Goal: Information Seeking & Learning: Check status

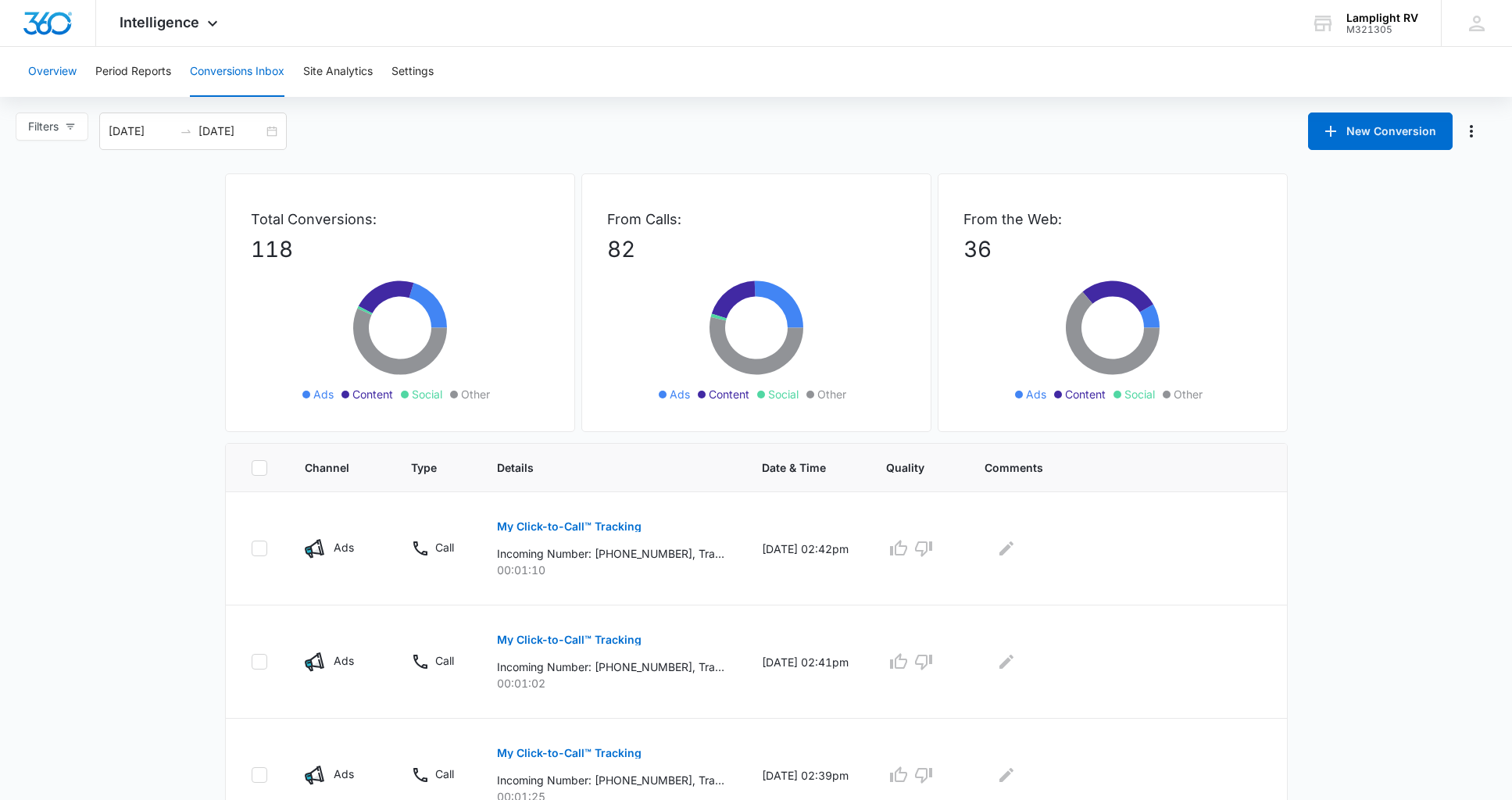
click at [69, 68] on button "Overview" at bounding box center [52, 72] width 49 height 50
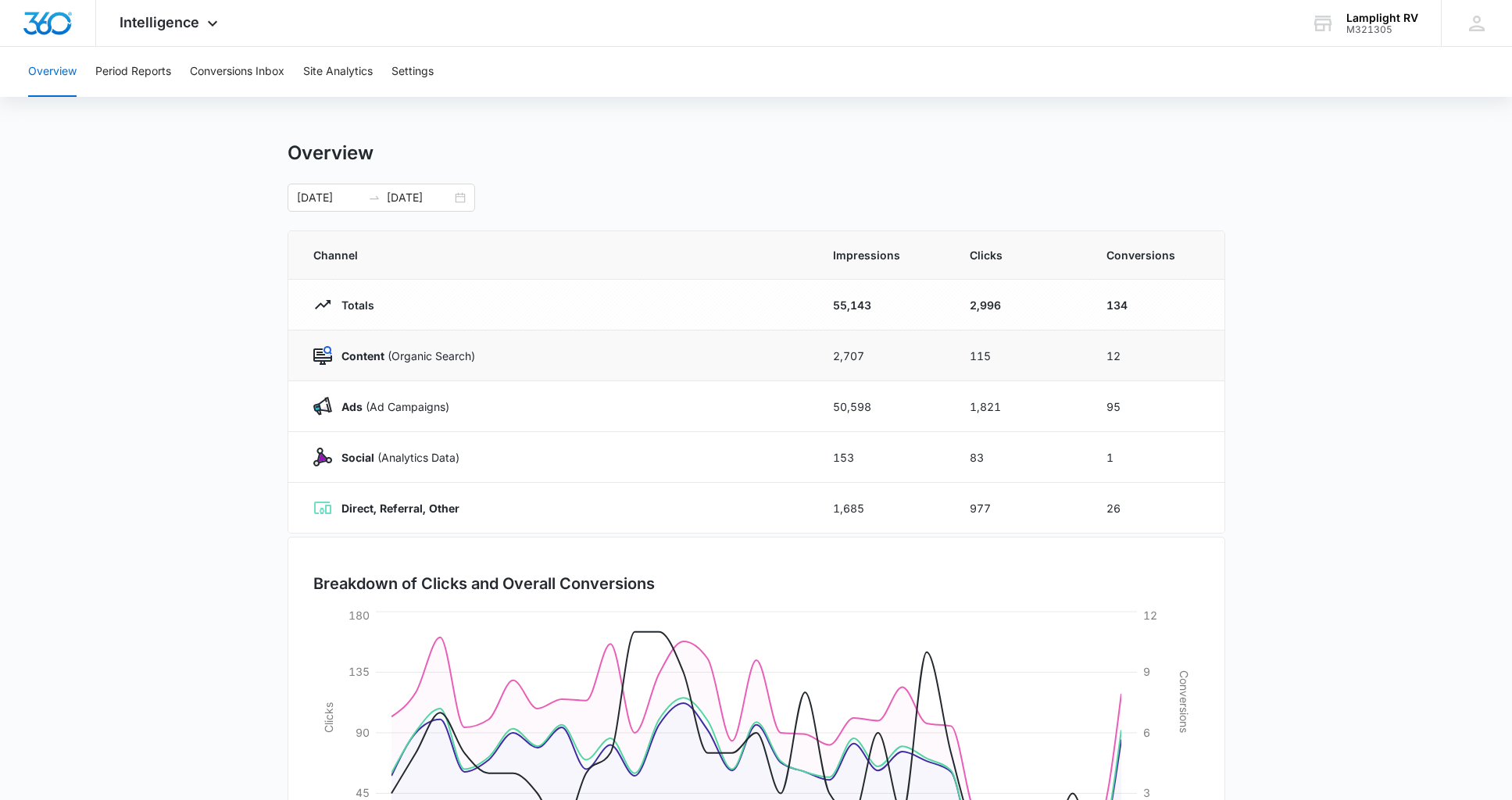
scroll to position [6, 0]
click at [455, 195] on div "[DATE] [DATE]" at bounding box center [381, 196] width 187 height 28
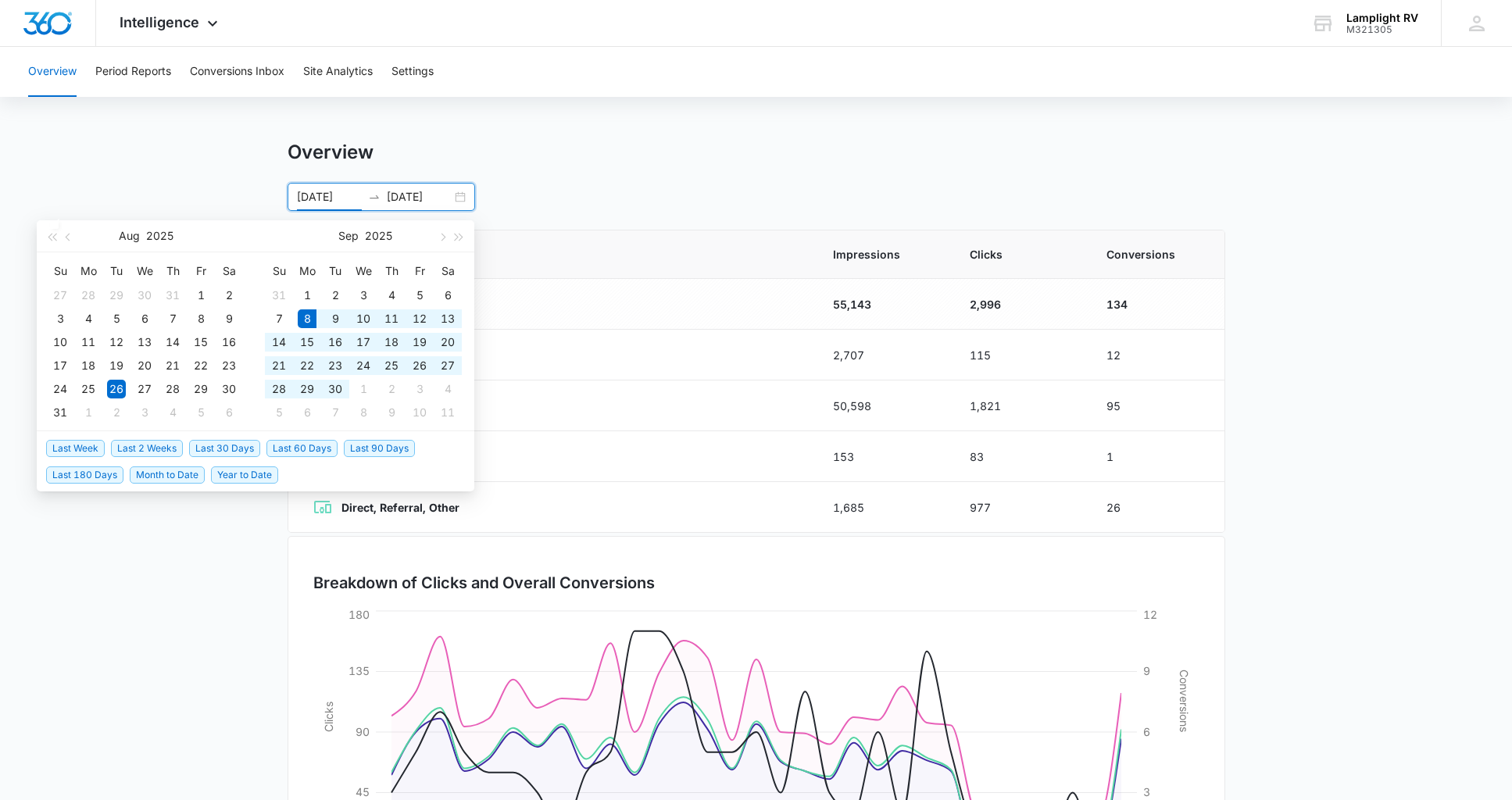
click at [241, 443] on span "Last 30 Days" at bounding box center [224, 448] width 71 height 17
type input "[DATE]"
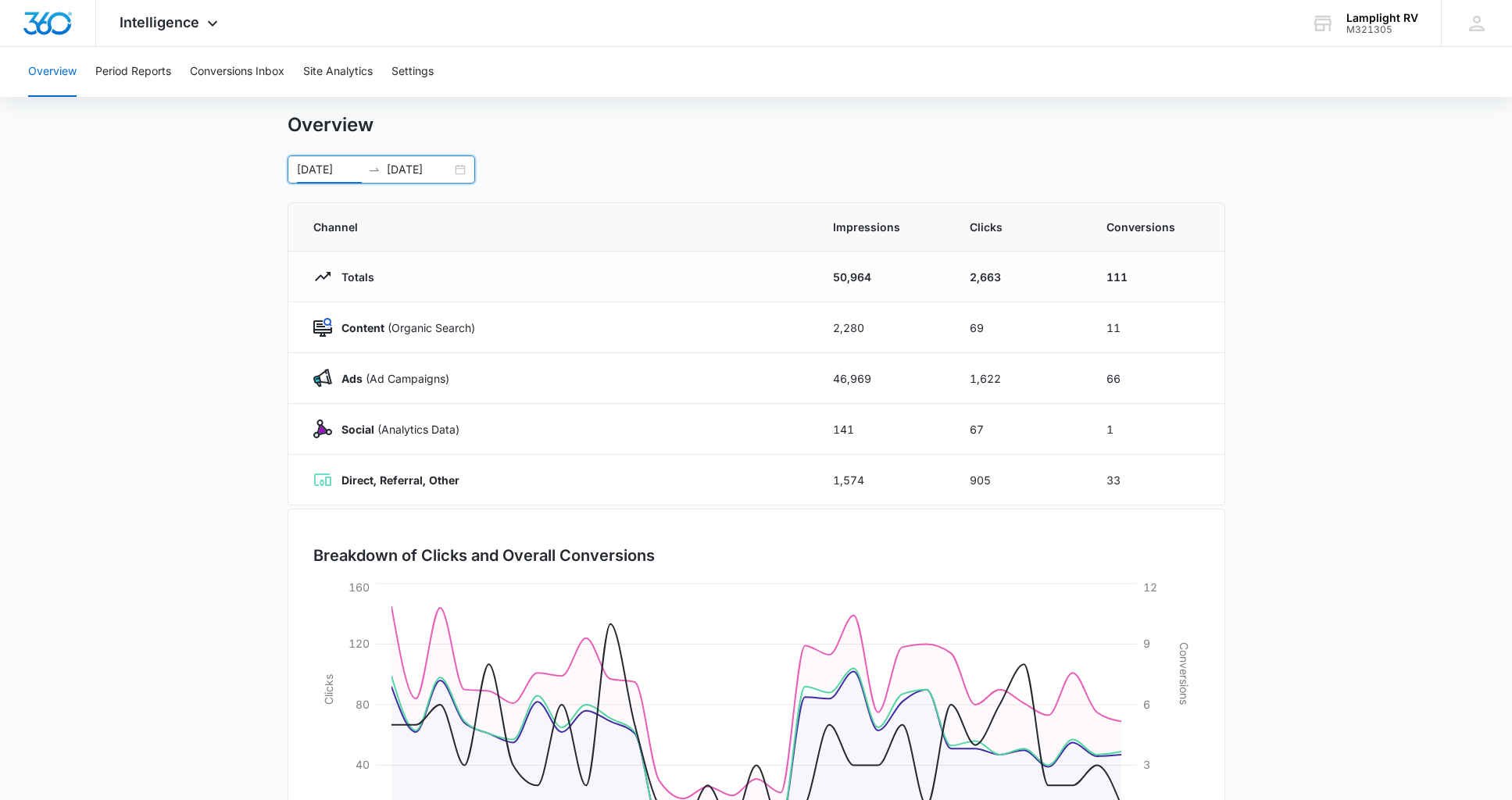
scroll to position [31, 0]
click at [157, 75] on button "Period Reports" at bounding box center [133, 72] width 76 height 50
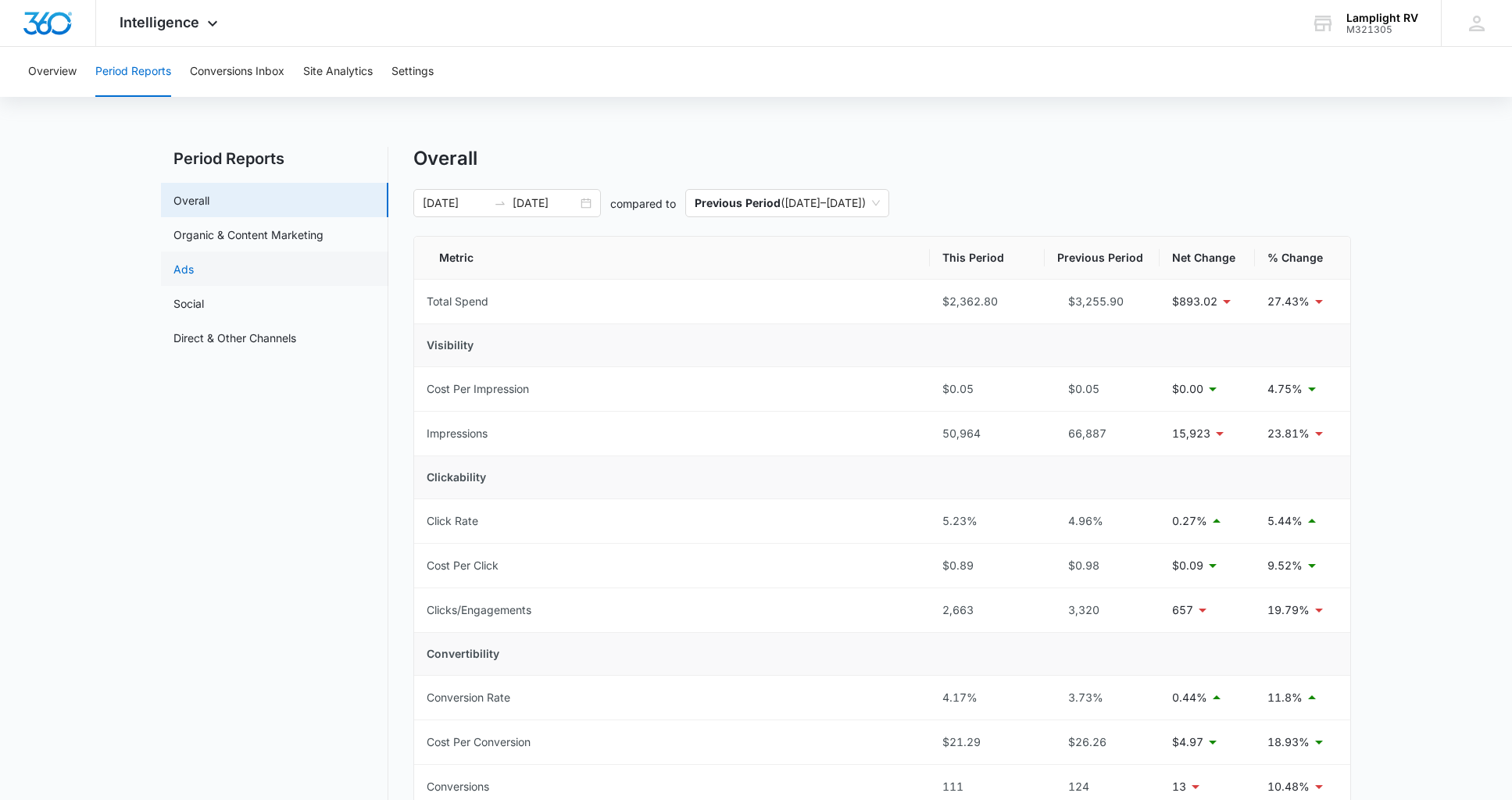
click at [194, 270] on link "Ads" at bounding box center [184, 269] width 21 height 16
